Goal: Task Accomplishment & Management: Manage account settings

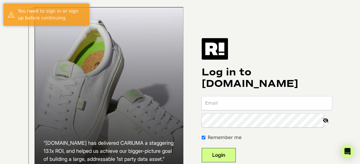
click at [248, 105] on input "email" at bounding box center [267, 103] width 130 height 14
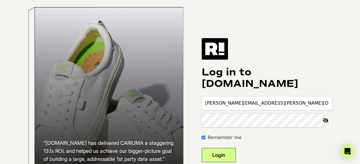
type input "chris.rowan@mspmac.org"
click at [236, 159] on button "Login" at bounding box center [219, 155] width 34 height 14
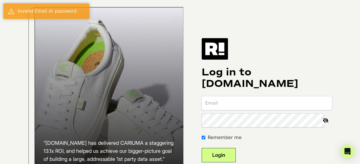
click at [236, 110] on input "email" at bounding box center [267, 103] width 130 height 14
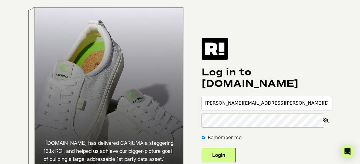
drag, startPoint x: 287, startPoint y: 107, endPoint x: 201, endPoint y: 104, distance: 86.6
click at [201, 104] on div "“Retention.com has delivered CARIUMA a staggering 13.1x ROI, and helped us achi…" at bounding box center [180, 107] width 327 height 214
type input "[PERSON_NAME][EMAIL_ADDRESS][PERSON_NAME][DOMAIN_NAME]"
click at [202, 148] on button "Login" at bounding box center [219, 155] width 34 height 14
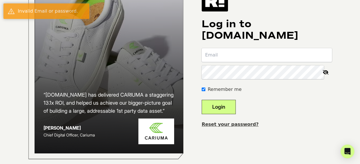
scroll to position [60, 0]
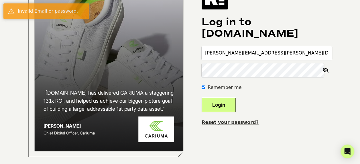
type input "[PERSON_NAME][EMAIL_ADDRESS][PERSON_NAME][DOMAIN_NAME]"
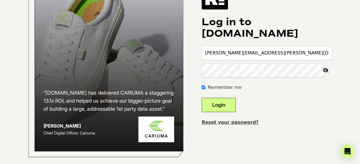
click at [202, 98] on button "Login" at bounding box center [219, 105] width 34 height 14
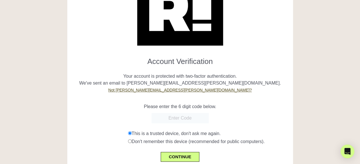
scroll to position [50, 0]
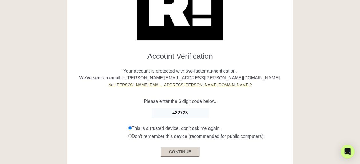
type input "482723"
click at [179, 151] on button "CONTINUE" at bounding box center [180, 152] width 38 height 10
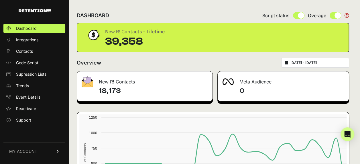
scroll to position [75, 0]
